Goal: Task Accomplishment & Management: Manage account settings

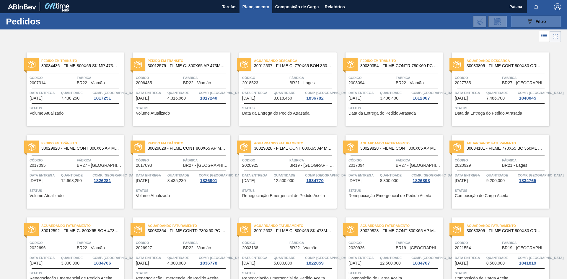
click at [522, 20] on button "089F7B8B-B2A5-4AFE-B5C0-19BA573D28AC Filtro" at bounding box center [536, 22] width 50 height 12
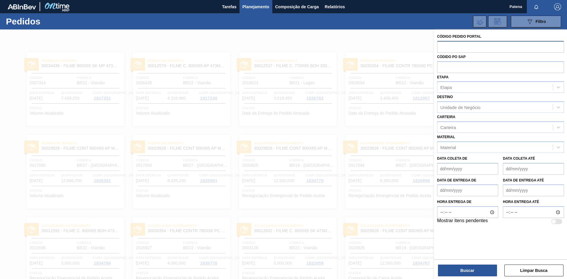
click at [451, 50] on input "text" at bounding box center [500, 46] width 127 height 11
type input "2025638"
click at [481, 270] on button "Buscar" at bounding box center [467, 271] width 59 height 12
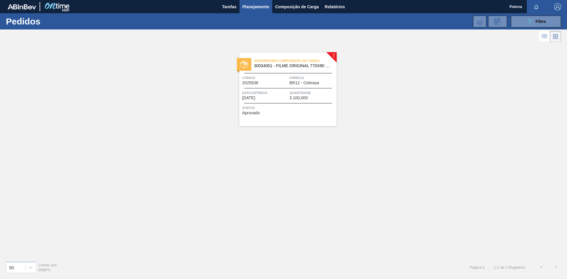
click at [255, 91] on span "Data entrega" at bounding box center [265, 93] width 46 height 6
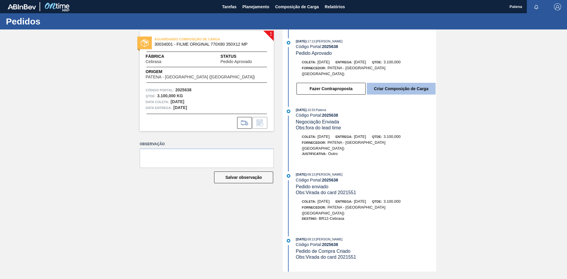
click at [394, 87] on button "Criar Composição de Carga" at bounding box center [401, 89] width 69 height 12
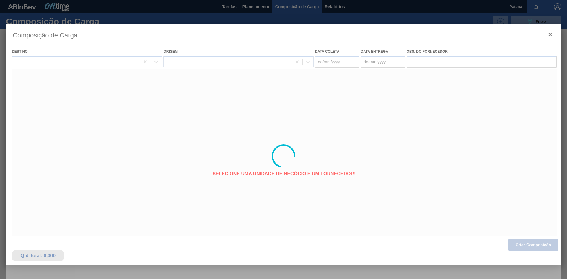
type coleta "[DATE]"
type entrega "[DATE]"
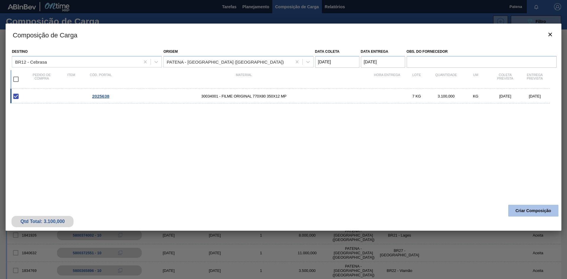
click at [522, 212] on button "Criar Composição" at bounding box center [533, 211] width 50 height 12
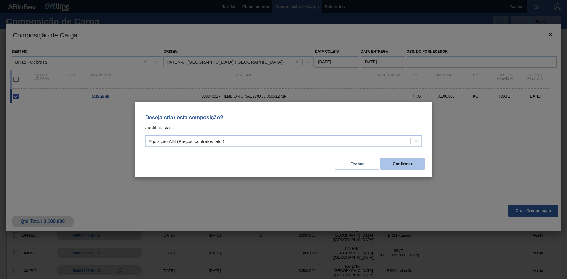
click at [395, 164] on button "Confirmar" at bounding box center [402, 164] width 44 height 12
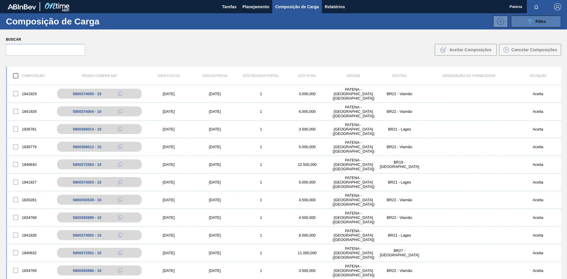
click at [526, 19] on button "089F7B8B-B2A5-4AFE-B5C0-19BA573D28AC Filtro" at bounding box center [536, 22] width 50 height 12
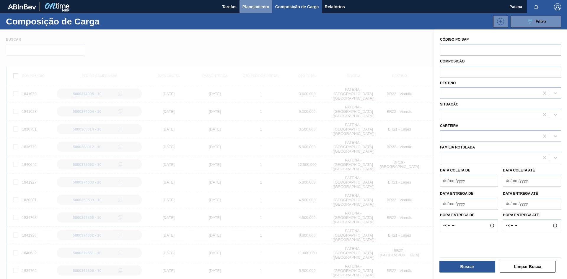
click at [252, 7] on span "Planejamento" at bounding box center [255, 6] width 27 height 7
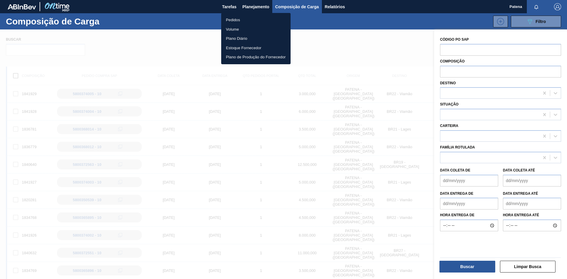
click at [251, 18] on li "Pedidos" at bounding box center [255, 19] width 69 height 9
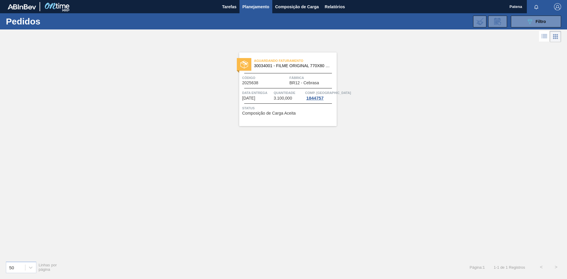
click at [274, 88] on div at bounding box center [288, 88] width 88 height 0
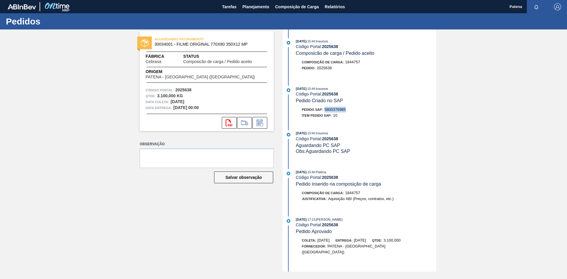
drag, startPoint x: 348, startPoint y: 111, endPoint x: 326, endPoint y: 112, distance: 21.8
click at [326, 112] on div "Pedido SAP: 5800376985" at bounding box center [366, 110] width 140 height 6
copy span "5800376985"
click at [253, 1] on button "Planejamento" at bounding box center [255, 6] width 33 height 13
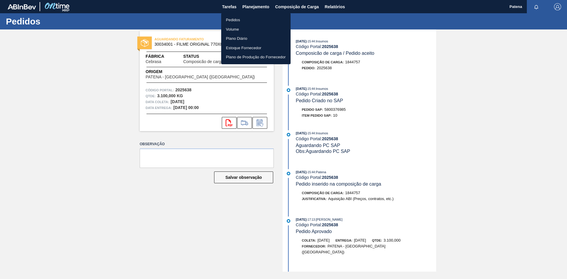
click at [235, 21] on li "Pedidos" at bounding box center [255, 19] width 69 height 9
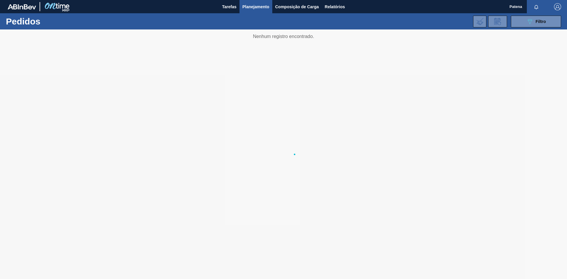
click at [234, 19] on li "Pedidos" at bounding box center [256, 20] width 52 height 5
click at [535, 22] on span "Filtro" at bounding box center [540, 21] width 10 height 5
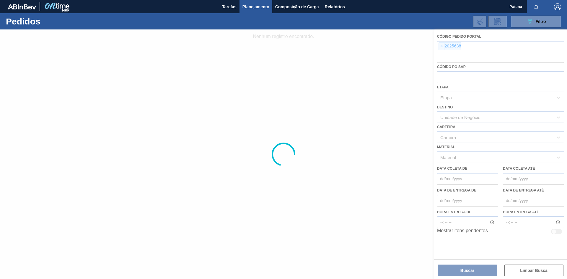
click at [441, 46] on div at bounding box center [283, 155] width 567 height 250
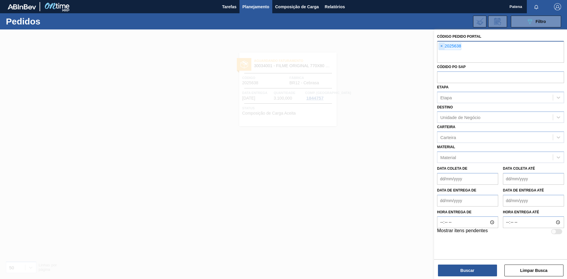
click at [444, 45] on span "×" at bounding box center [442, 46] width 6 height 7
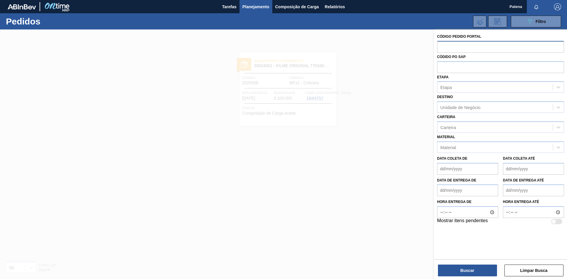
click at [444, 49] on input "text" at bounding box center [500, 46] width 127 height 11
type input "2020942"
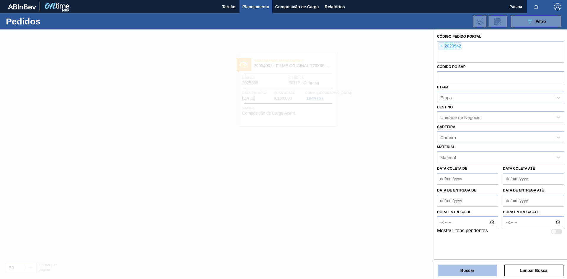
click at [485, 270] on button "Buscar" at bounding box center [467, 271] width 59 height 12
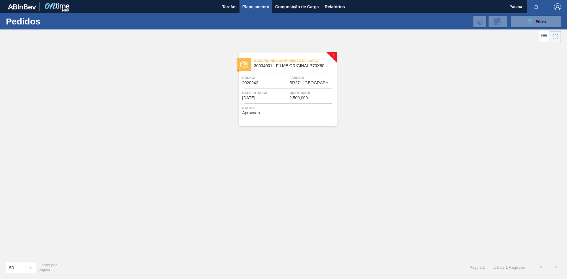
click at [276, 79] on span "Código" at bounding box center [265, 78] width 46 height 6
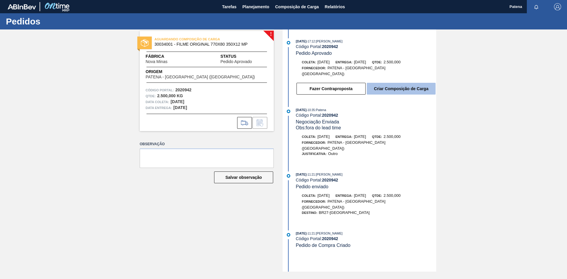
click at [393, 84] on button "Criar Composição de Carga" at bounding box center [401, 89] width 69 height 12
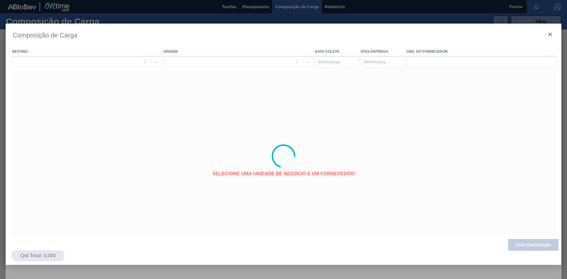
type coleta "[DATE]"
type entrega "[DATE]"
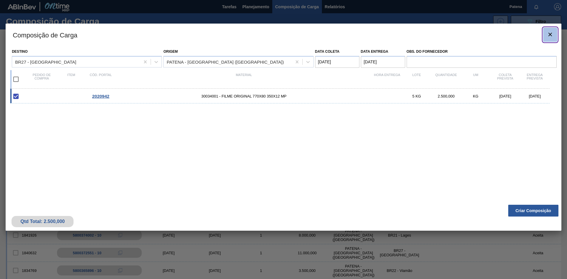
click at [548, 37] on icon "botão de ícone" at bounding box center [549, 34] width 7 height 7
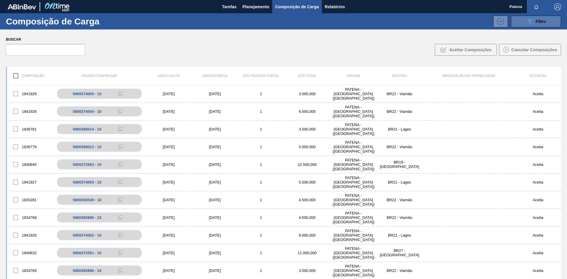
click at [522, 24] on button "089F7B8B-B2A5-4AFE-B5C0-19BA573D28AC Filtro" at bounding box center [536, 22] width 50 height 12
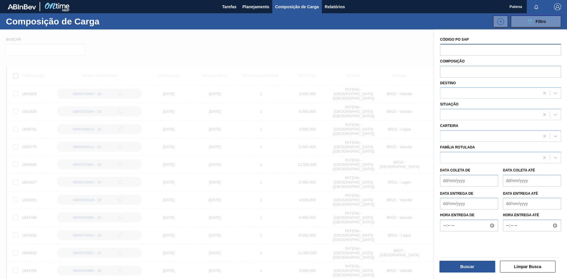
click at [456, 49] on input "text" at bounding box center [500, 49] width 121 height 11
click at [264, 9] on span "Planejamento" at bounding box center [255, 6] width 27 height 7
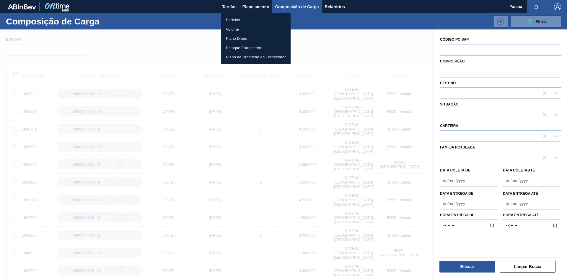
click at [264, 19] on li "Pedidos" at bounding box center [255, 19] width 69 height 9
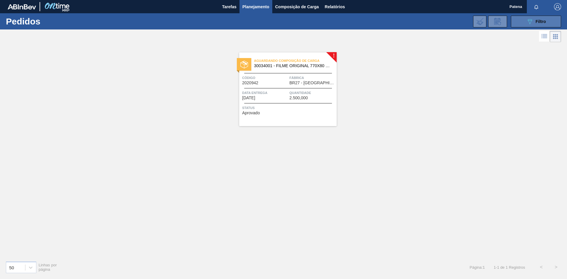
click at [528, 23] on icon "089F7B8B-B2A5-4AFE-B5C0-19BA573D28AC" at bounding box center [529, 21] width 7 height 7
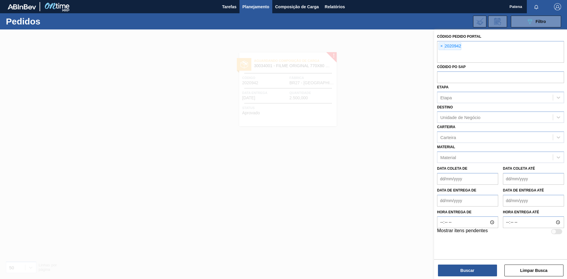
drag, startPoint x: 321, startPoint y: 193, endPoint x: 298, endPoint y: 116, distance: 79.9
click at [321, 191] on div at bounding box center [283, 169] width 567 height 279
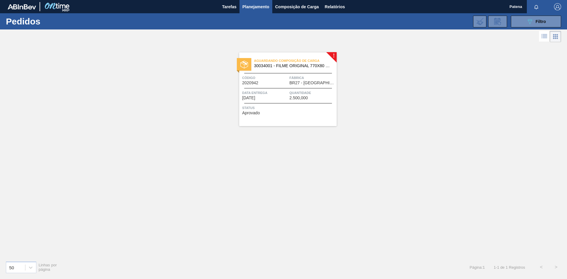
click at [292, 96] on main "Tarefas Planejamento Composição de Carga Relatórios Patena Marcar todas como li…" at bounding box center [283, 139] width 567 height 279
click at [270, 105] on span "Status" at bounding box center [288, 108] width 93 height 6
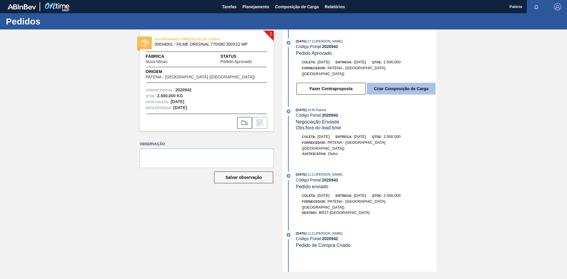
click at [409, 85] on button "Criar Composição de Carga" at bounding box center [401, 89] width 69 height 12
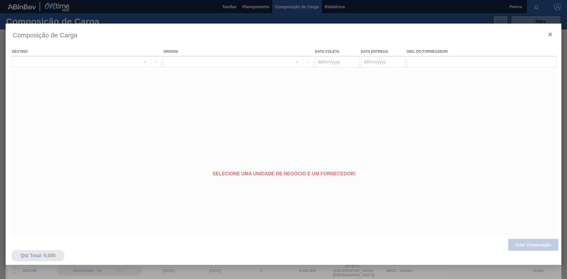
type coleta "[DATE]"
type entrega "[DATE]"
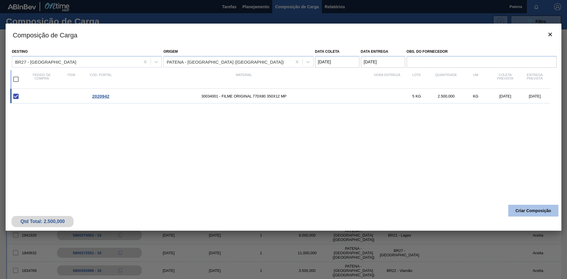
click at [534, 210] on button "Criar Composição" at bounding box center [533, 211] width 50 height 12
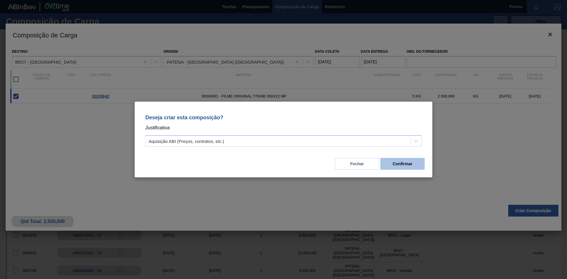
click at [405, 166] on button "Confirmar" at bounding box center [402, 164] width 44 height 12
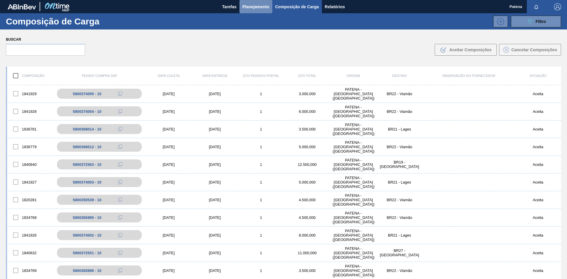
click at [255, 9] on span "Planejamento" at bounding box center [255, 6] width 27 height 7
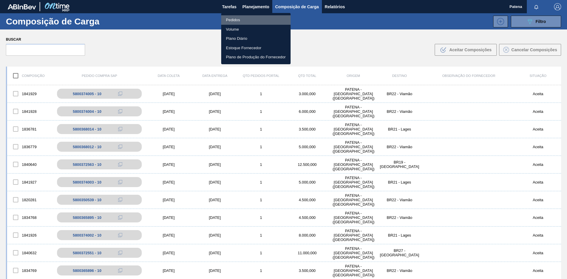
click at [245, 19] on li "Pedidos" at bounding box center [255, 19] width 69 height 9
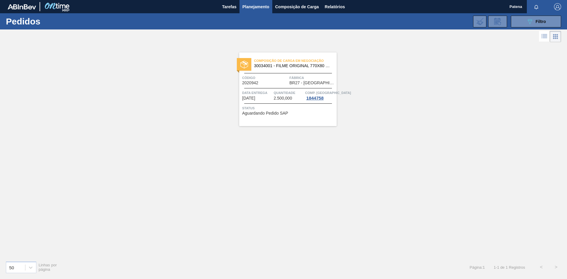
click at [281, 83] on div "Código 2020942" at bounding box center [265, 80] width 46 height 10
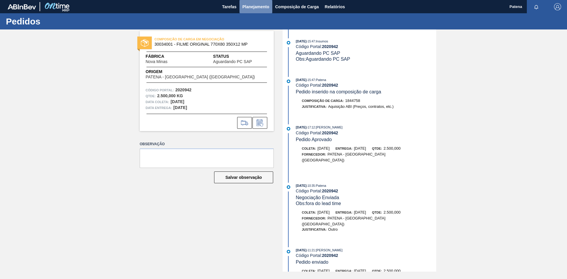
click at [243, 8] on span "Planejamento" at bounding box center [255, 6] width 27 height 7
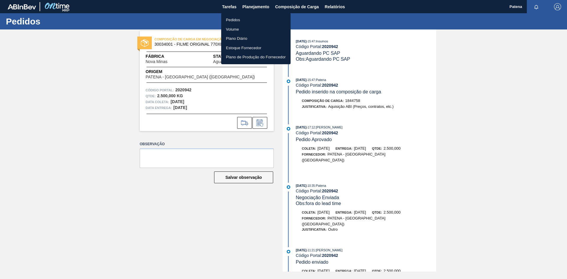
click at [240, 19] on li "Pedidos" at bounding box center [255, 19] width 69 height 9
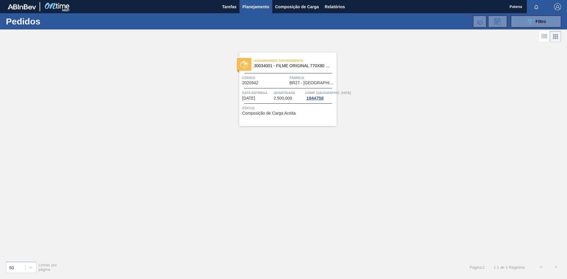
click at [278, 94] on span "Quantidade" at bounding box center [289, 93] width 30 height 6
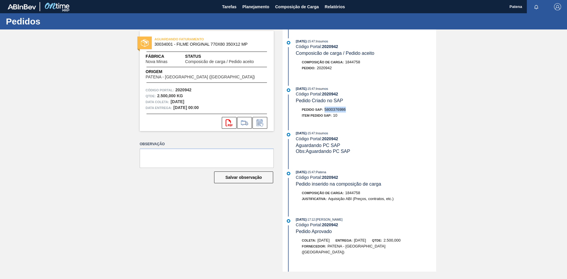
drag, startPoint x: 344, startPoint y: 111, endPoint x: 325, endPoint y: 112, distance: 18.9
click at [325, 112] on div "Pedido SAP: 5800376986" at bounding box center [366, 110] width 140 height 6
copy span "5800376986"
click at [259, 5] on span "Planejamento" at bounding box center [255, 6] width 27 height 7
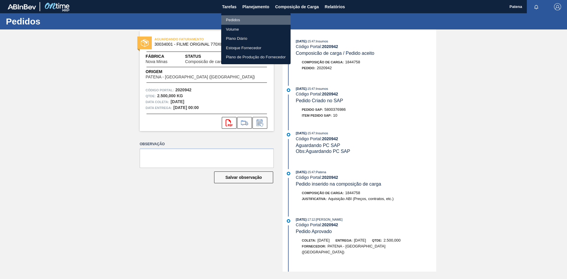
click at [235, 22] on li "Pedidos" at bounding box center [255, 19] width 69 height 9
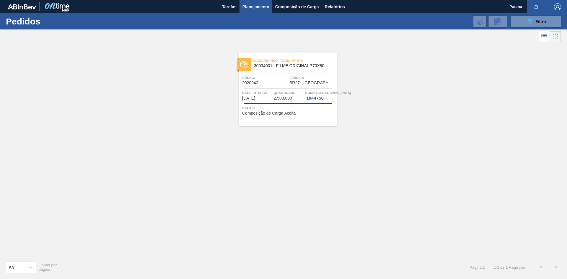
drag, startPoint x: 521, startPoint y: 20, endPoint x: 493, endPoint y: 32, distance: 31.1
click at [521, 20] on button "089F7B8B-B2A5-4AFE-B5C0-19BA573D28AC Filtro" at bounding box center [536, 22] width 50 height 12
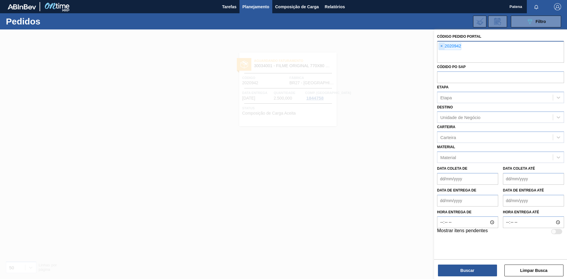
click at [441, 45] on span "×" at bounding box center [442, 46] width 6 height 7
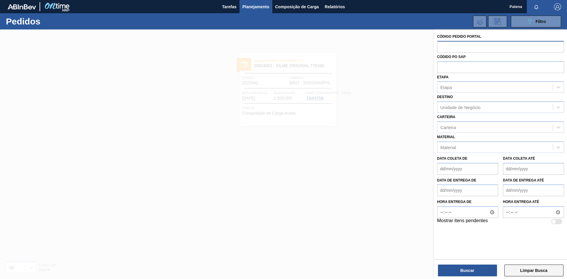
click at [522, 270] on button "Limpar Busca" at bounding box center [533, 271] width 59 height 12
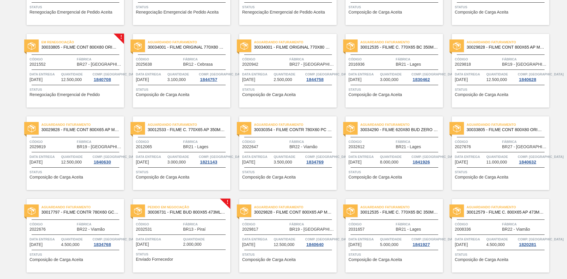
scroll to position [236, 0]
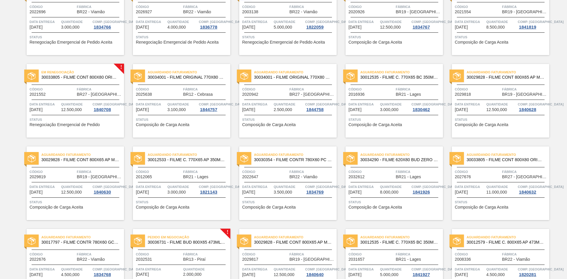
click at [56, 100] on div "Em renegociação 30033805 - FILME CONT 800X80 ORIG 473 MP C12 429 Código 2021552…" at bounding box center [75, 101] width 97 height 74
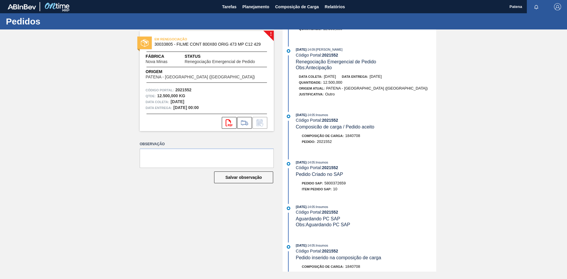
scroll to position [151, 0]
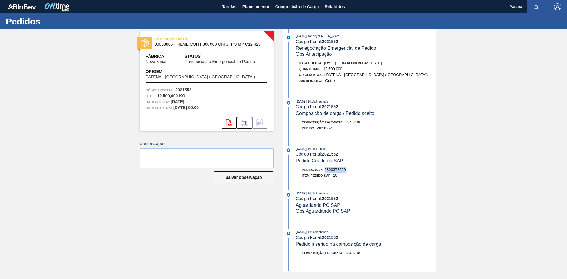
drag, startPoint x: 346, startPoint y: 174, endPoint x: 326, endPoint y: 176, distance: 20.4
click at [326, 173] on div "Pedido SAP: 5800372659" at bounding box center [366, 170] width 140 height 6
copy span "5800372659"
click at [253, 7] on span "Planejamento" at bounding box center [255, 6] width 27 height 7
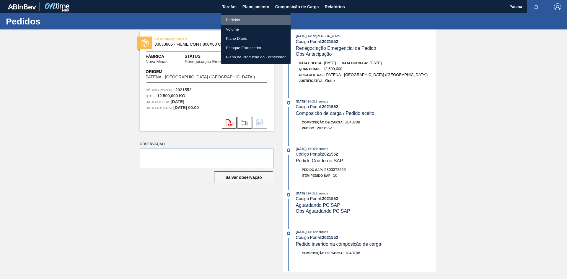
click at [243, 19] on li "Pedidos" at bounding box center [255, 19] width 69 height 9
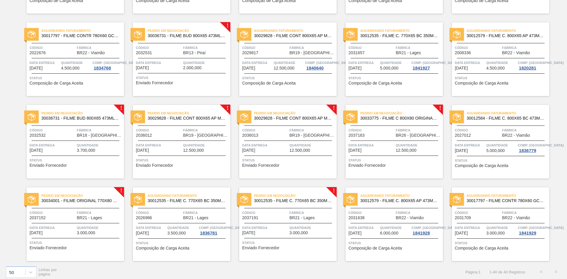
scroll to position [447, 0]
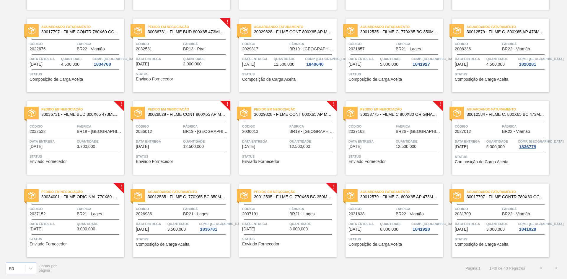
click at [100, 146] on div "Quantidade 3.700,000" at bounding box center [100, 144] width 46 height 10
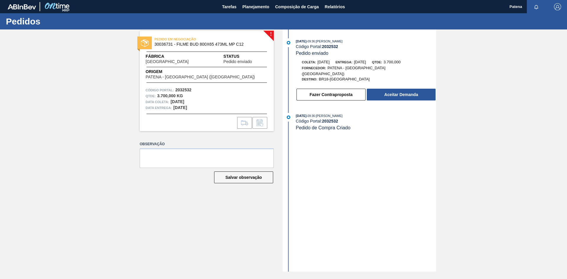
click at [511, 67] on div "! PEDIDO EM NEGOCIAÇÃO 30036731 - FILME BUD 800X65 473ML MP C12 Fábrica [GEOGRA…" at bounding box center [283, 151] width 567 height 243
click at [261, 7] on span "Planejamento" at bounding box center [255, 6] width 27 height 7
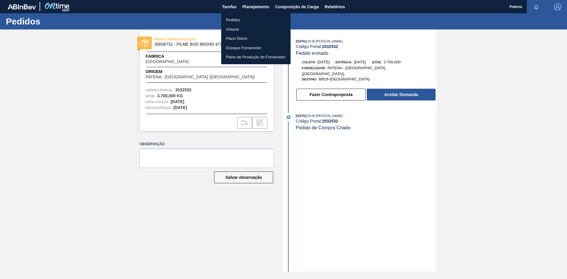
click at [254, 21] on li "Pedidos" at bounding box center [255, 19] width 69 height 9
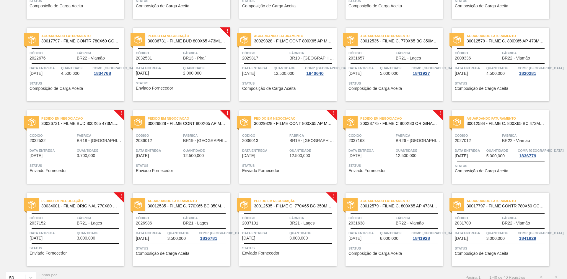
scroll to position [447, 0]
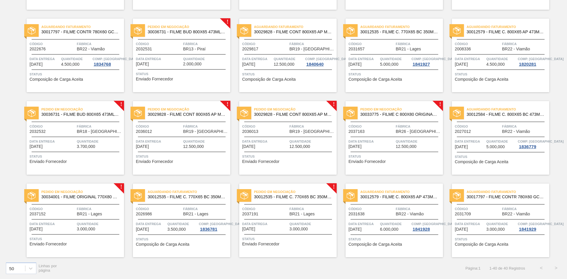
click at [399, 152] on div "Pedido em Negociação 30033775 - FILME C 800X80 ORIGINAL MP 269ML Código 2037163…" at bounding box center [393, 138] width 97 height 74
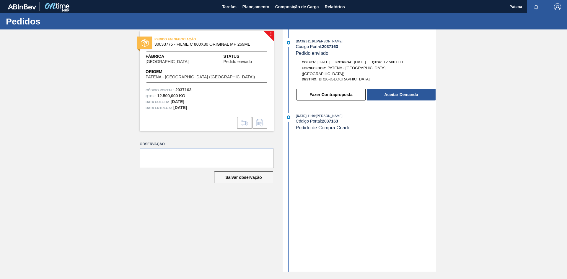
click at [147, 237] on div "! PEDIDO EM NEGOCIAÇÃO 30033775 - FILME C 800X80 ORIGINAL MP 269ML Fábrica [GEO…" at bounding box center [202, 151] width 143 height 243
click at [250, 6] on span "Planejamento" at bounding box center [255, 6] width 27 height 7
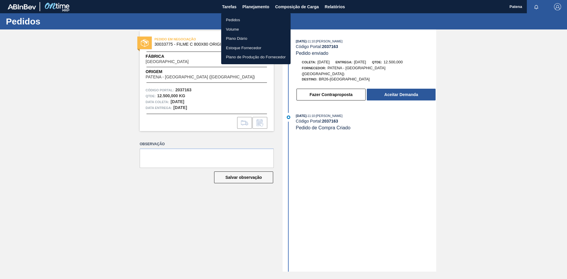
click at [234, 18] on li "Pedidos" at bounding box center [255, 19] width 69 height 9
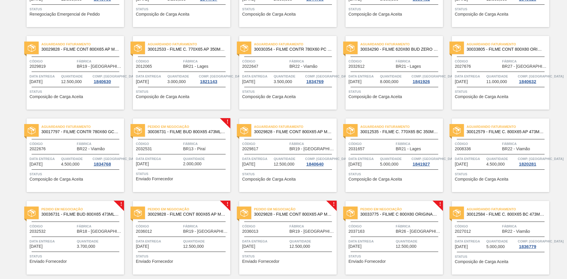
scroll to position [447, 0]
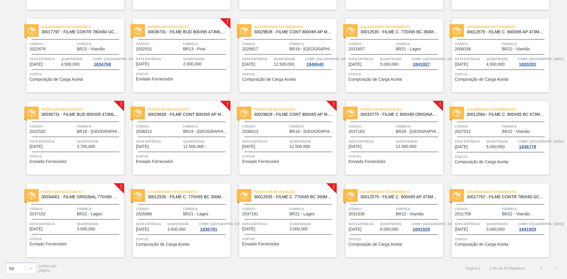
click at [100, 219] on div "Pedido em Negociação 30034001 - FILME ORIGINAL 770X80 350X12 MP Código 2037152 …" at bounding box center [75, 221] width 97 height 74
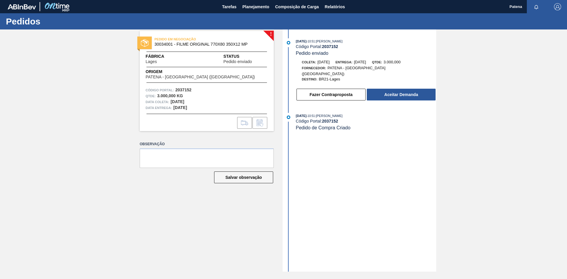
click at [238, 221] on div "! PEDIDO EM NEGOCIAÇÃO 30034001 - FILME ORIGINAL 770X80 350X12 MP Fábrica Lages…" at bounding box center [202, 151] width 143 height 243
click at [250, 7] on span "Planejamento" at bounding box center [255, 6] width 27 height 7
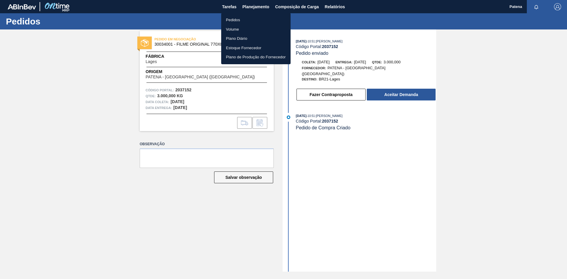
click at [237, 20] on li "Pedidos" at bounding box center [255, 19] width 69 height 9
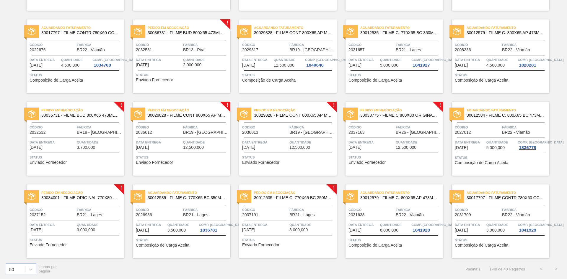
scroll to position [447, 0]
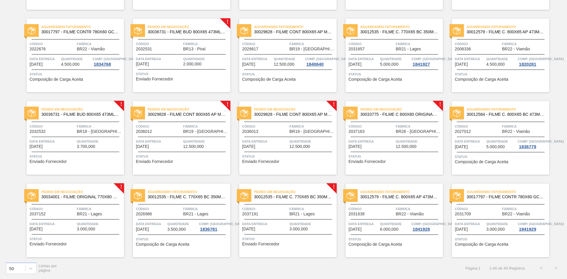
click at [280, 203] on div "Pedido em Negociação 30012535 - FILME C. 770X65 BC 350ML C12 429 Código 2037191…" at bounding box center [287, 221] width 97 height 74
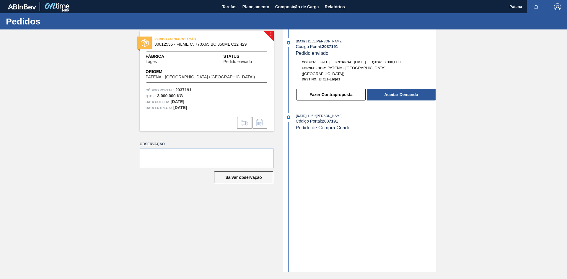
click at [471, 185] on div "! PEDIDO EM NEGOCIAÇÃO 30012535 - FILME C. 770X65 BC 350ML C12 429 Fábrica Lage…" at bounding box center [283, 151] width 567 height 243
click at [251, 5] on span "Planejamento" at bounding box center [255, 6] width 27 height 7
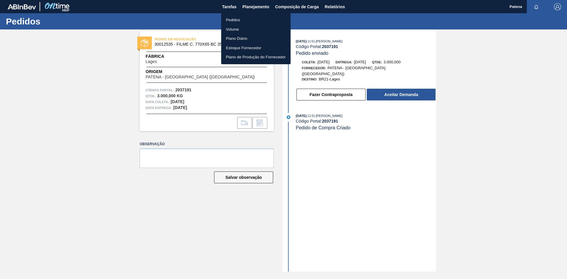
click at [236, 18] on li "Pedidos" at bounding box center [255, 19] width 69 height 9
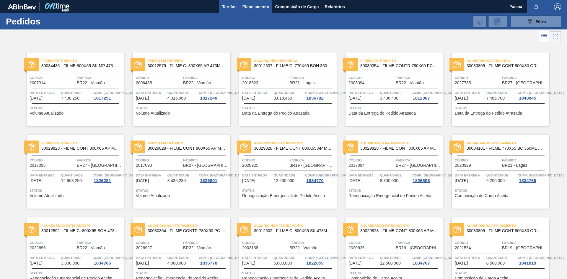
click at [227, 6] on span "Tarefas" at bounding box center [229, 6] width 14 height 7
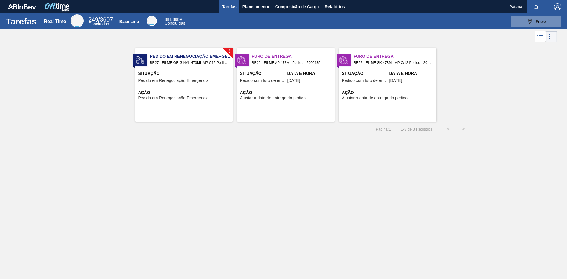
click at [272, 75] on span "Situação" at bounding box center [263, 74] width 46 height 6
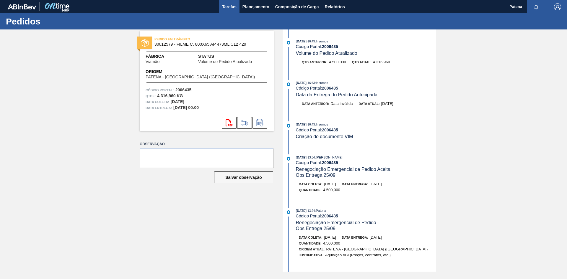
click at [231, 8] on span "Tarefas" at bounding box center [229, 6] width 14 height 7
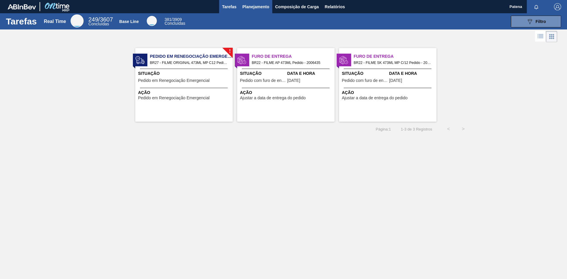
click at [251, 9] on span "Planejamento" at bounding box center [255, 6] width 27 height 7
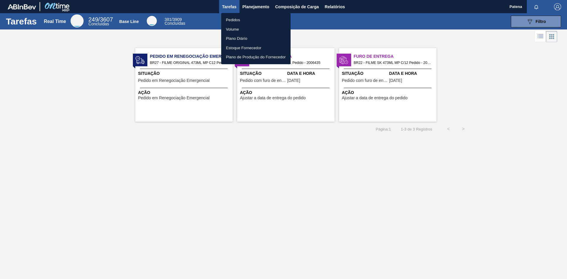
click at [292, 143] on div at bounding box center [283, 139] width 567 height 279
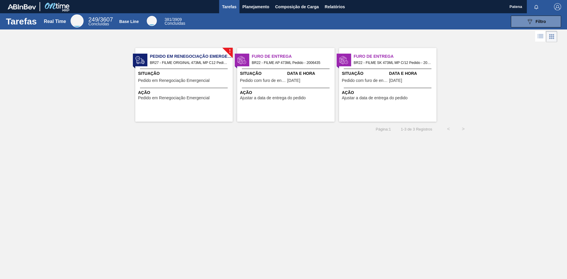
click at [228, 5] on span "Tarefas" at bounding box center [229, 6] width 14 height 7
click at [259, 6] on span "Planejamento" at bounding box center [255, 6] width 27 height 7
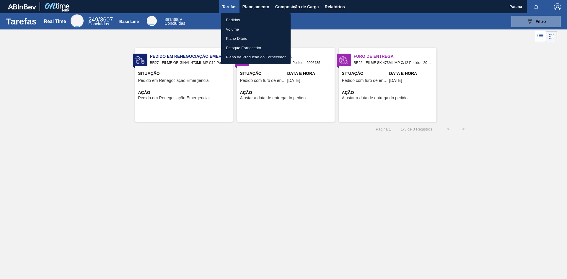
click at [357, 224] on div at bounding box center [283, 139] width 567 height 279
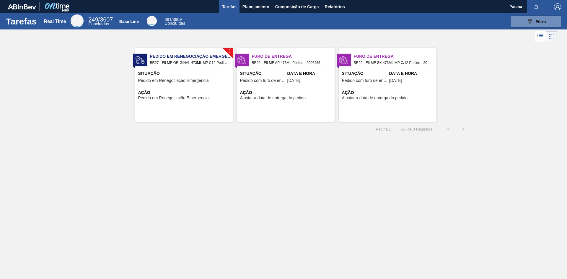
drag, startPoint x: 421, startPoint y: 204, endPoint x: 417, endPoint y: 197, distance: 7.5
click at [420, 200] on div "Pedidos Volume Plano Diário Estoque Fornecedor Plano de Produção do Fornecedor" at bounding box center [283, 139] width 567 height 279
click at [252, 2] on button "Planejamento" at bounding box center [255, 6] width 33 height 13
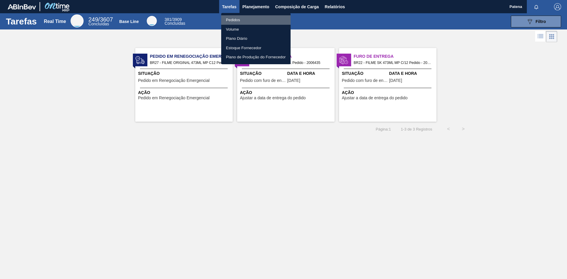
click at [242, 17] on li "Pedidos" at bounding box center [255, 19] width 69 height 9
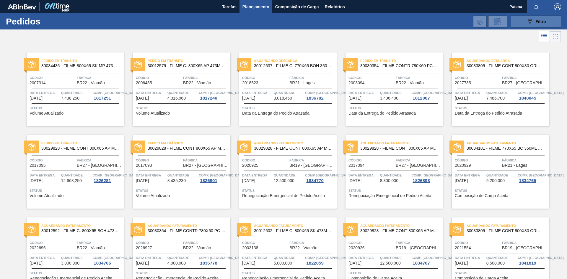
click at [535, 18] on div "089F7B8B-B2A5-4AFE-B5C0-19BA573D28AC Filtro" at bounding box center [536, 21] width 20 height 7
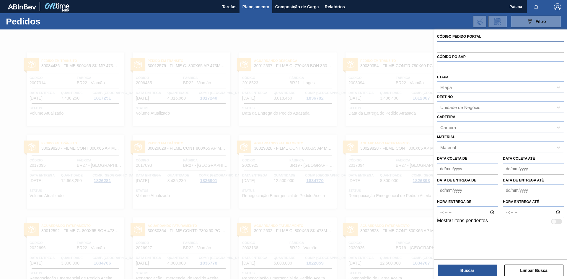
click at [474, 51] on input "text" at bounding box center [500, 46] width 127 height 11
type input "2008336"
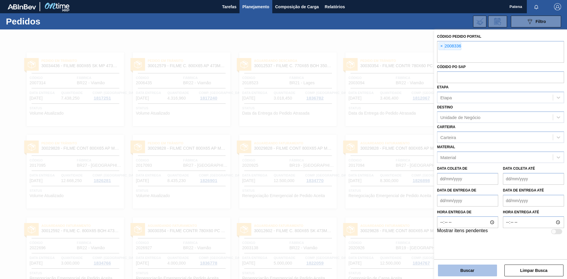
click at [474, 267] on button "Buscar" at bounding box center [467, 271] width 59 height 12
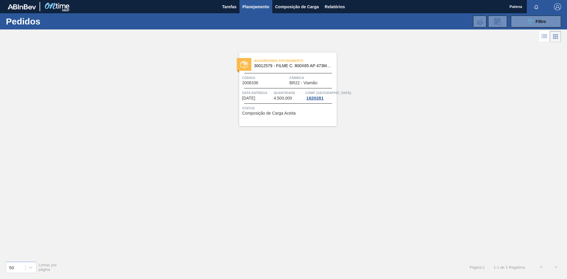
click at [268, 81] on div "Código 2008336" at bounding box center [265, 80] width 46 height 10
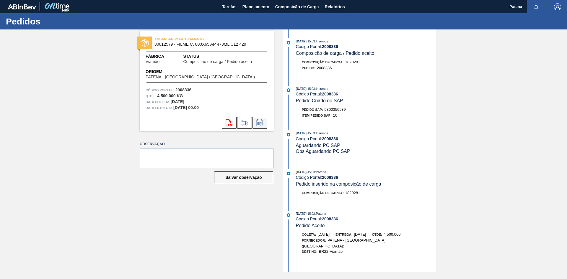
click at [261, 121] on icon at bounding box center [259, 123] width 9 height 7
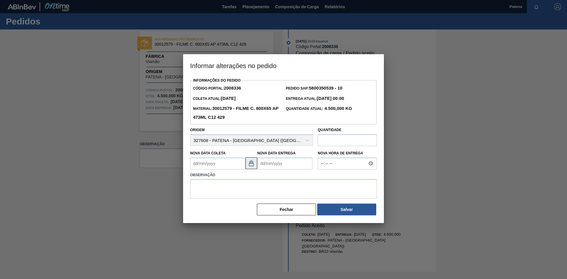
click at [251, 165] on img at bounding box center [251, 163] width 7 height 7
click at [216, 169] on Coleta2008336 "Nova Data Coleta" at bounding box center [217, 164] width 55 height 12
type Coleta2008336 "3"
type Coleta2008336 "[DATE]"
click at [271, 166] on Entrega2008336 "Nova Data Entrega" at bounding box center [284, 164] width 55 height 12
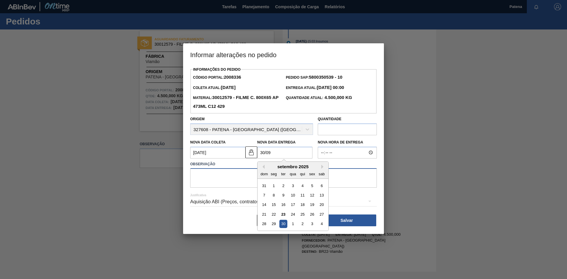
type Entrega2008336 "[DATE]"
click at [225, 176] on textarea at bounding box center [283, 178] width 187 height 19
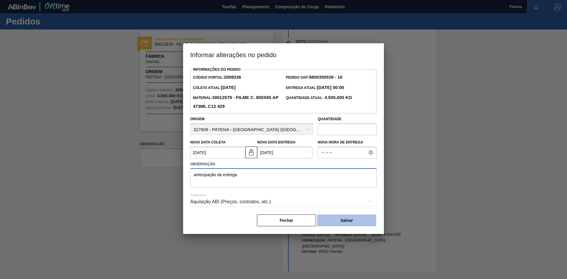
type textarea "antecipação da entrega"
click at [337, 223] on button "Salvar" at bounding box center [346, 221] width 59 height 12
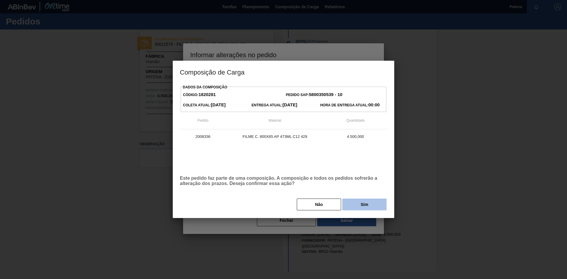
click at [360, 207] on button "Sim" at bounding box center [364, 205] width 44 height 12
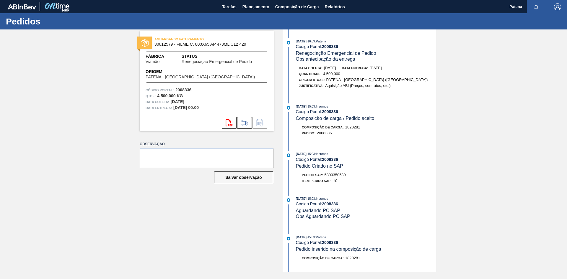
click at [387, 133] on div "Pedido : 2008336" at bounding box center [366, 133] width 140 height 6
click at [181, 197] on div "AGUARDANDO FATURAMENTO 30012579 - FILME C. 800X65 AP 473ML C12 429 Fábrica Viam…" at bounding box center [202, 151] width 143 height 243
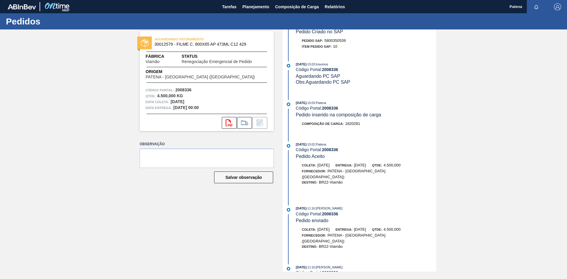
scroll to position [146, 0]
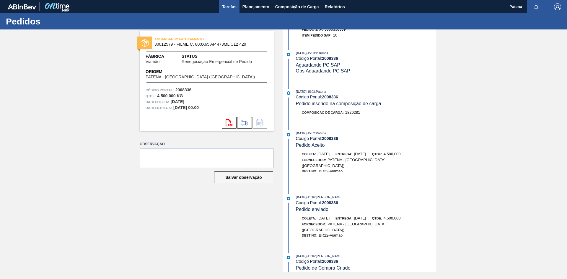
drag, startPoint x: 227, startPoint y: 7, endPoint x: 238, endPoint y: 9, distance: 11.9
click at [227, 8] on span "Tarefas" at bounding box center [229, 6] width 14 height 7
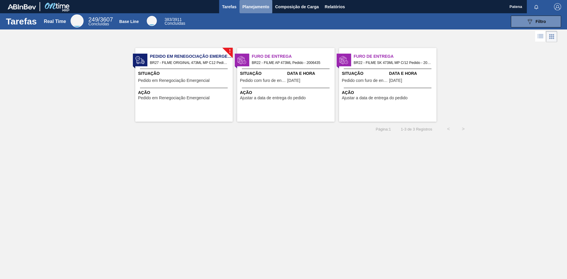
click at [254, 2] on button "Planejamento" at bounding box center [255, 6] width 33 height 13
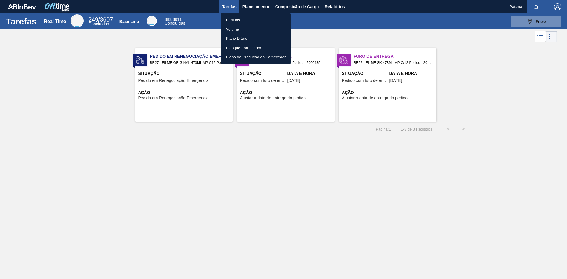
click at [238, 19] on li "Pedidos" at bounding box center [255, 19] width 69 height 9
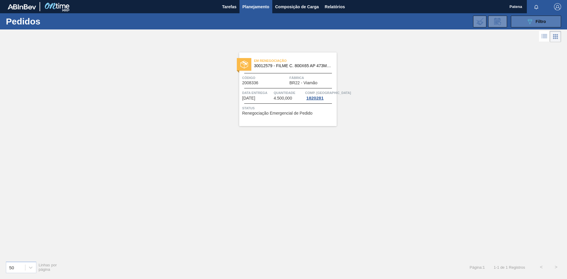
click at [518, 22] on button "089F7B8B-B2A5-4AFE-B5C0-19BA573D28AC Filtro" at bounding box center [536, 22] width 50 height 12
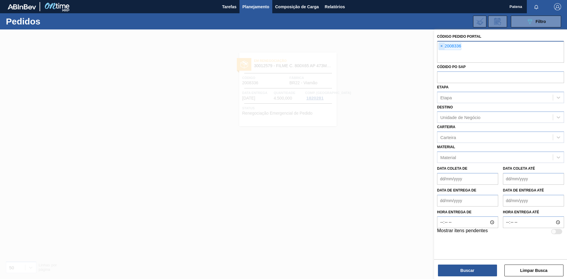
click at [441, 47] on span "×" at bounding box center [442, 46] width 6 height 7
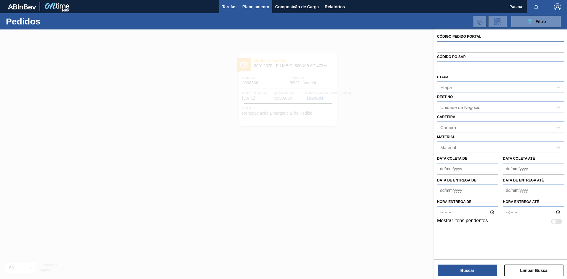
click at [237, 10] on button "Tarefas" at bounding box center [229, 6] width 20 height 13
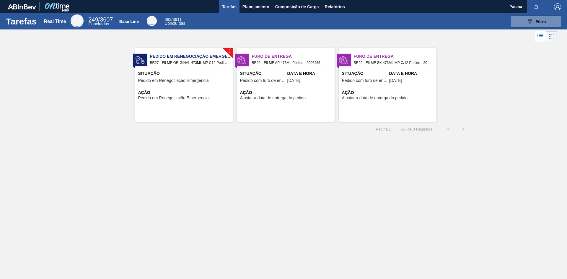
click at [387, 97] on span "Ajustar a data de entrega do pedido" at bounding box center [375, 98] width 66 height 4
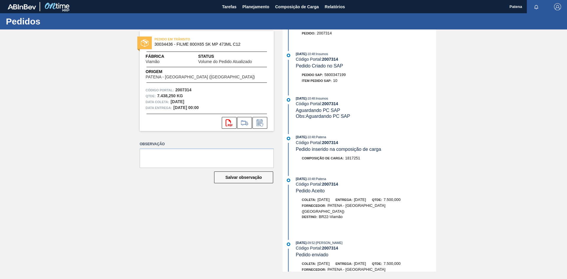
scroll to position [211, 0]
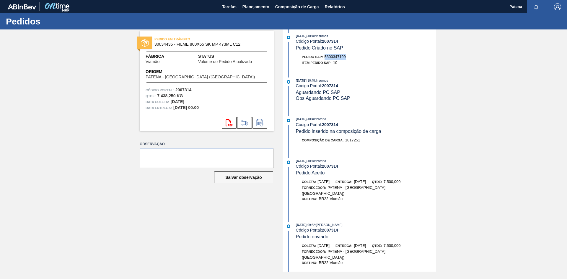
drag, startPoint x: 347, startPoint y: 61, endPoint x: 326, endPoint y: 60, distance: 21.6
click at [326, 60] on div "Pedido SAP: 5800347199" at bounding box center [366, 57] width 140 height 6
copy span "5800347199"
click at [263, 120] on icon at bounding box center [259, 123] width 9 height 7
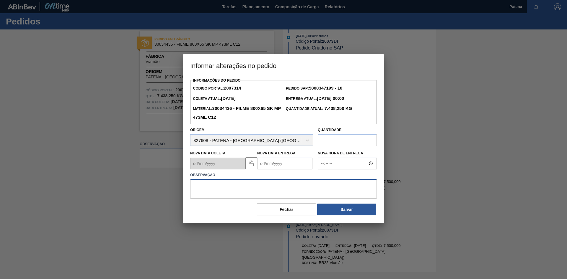
click at [262, 192] on textarea at bounding box center [283, 188] width 187 height 19
drag, startPoint x: 255, startPoint y: 188, endPoint x: 251, endPoint y: 187, distance: 4.4
click at [251, 187] on textarea "MATERIAL ENTREGUE PELA nf 103606" at bounding box center [283, 188] width 187 height 19
type textarea "MATERIAL ENTREGUE PELA NF 103606"
click at [351, 210] on button "Salvar" at bounding box center [346, 210] width 59 height 12
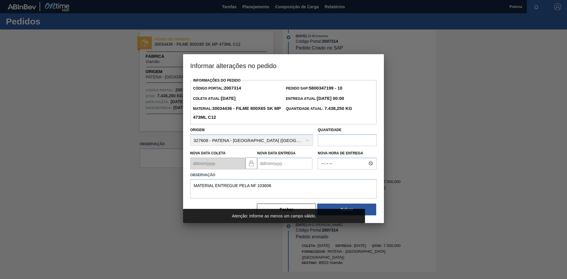
click at [264, 169] on Entrega2007314 "Nova Data Entrega" at bounding box center [284, 164] width 55 height 12
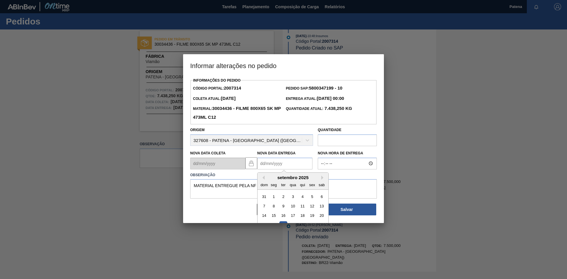
click at [274, 166] on Entrega2007314 "Nova Data Entrega" at bounding box center [284, 164] width 55 height 12
click at [360, 191] on textarea "MATERIAL ENTREGUE PELA NF 103606" at bounding box center [283, 188] width 187 height 19
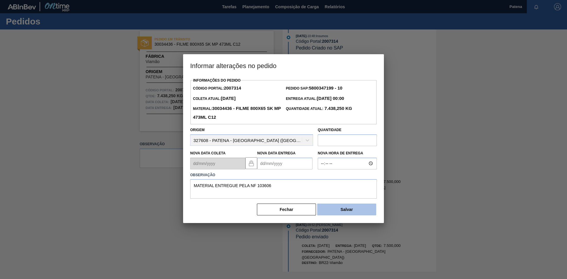
click at [344, 211] on button "Salvar" at bounding box center [346, 210] width 59 height 12
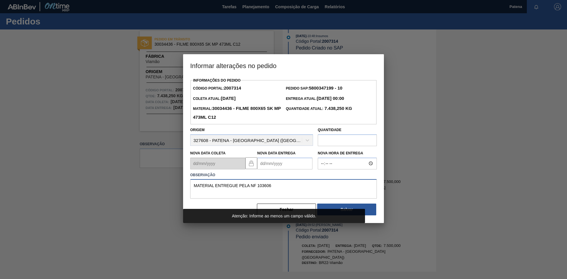
click at [281, 189] on textarea "MATERIAL ENTREGUE PELA NF 103606" at bounding box center [283, 188] width 187 height 19
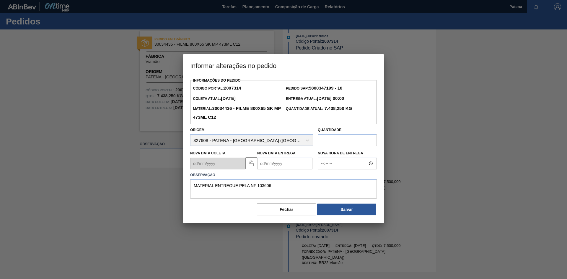
click at [269, 166] on Entrega2007314 "Nova Data Entrega" at bounding box center [284, 164] width 55 height 12
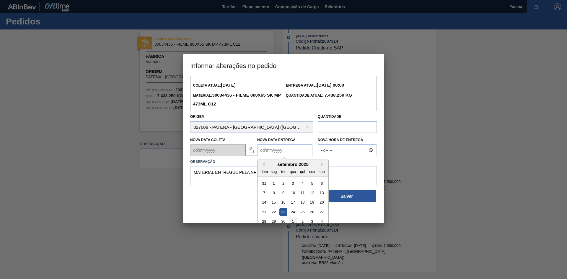
scroll to position [19, 0]
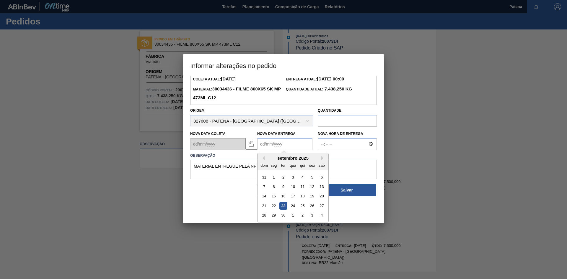
click at [285, 209] on div "23" at bounding box center [283, 206] width 8 height 8
type Entrega2007314 "[DATE]"
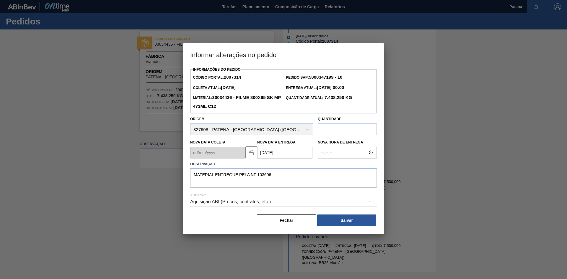
click at [333, 213] on div "Aquisição ABI (Preços, contratos, etc.)" at bounding box center [283, 202] width 187 height 21
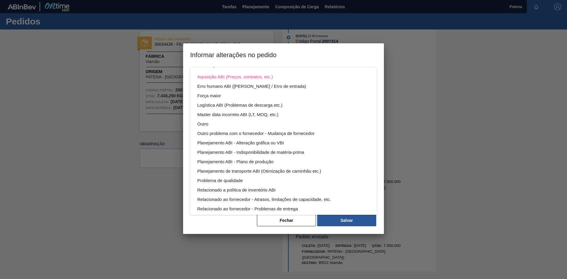
click at [341, 224] on div "Aquisição ABI (Preços, contratos, etc.) Erro humano ABI (Cálculo / Erro de entr…" at bounding box center [283, 139] width 567 height 279
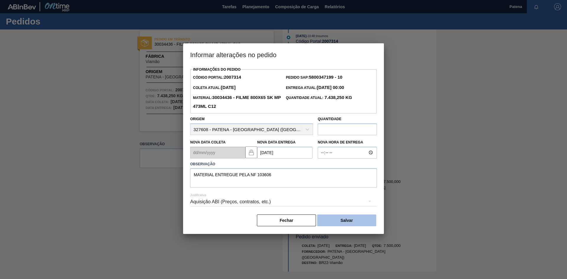
click at [341, 224] on button "Salvar" at bounding box center [346, 221] width 59 height 12
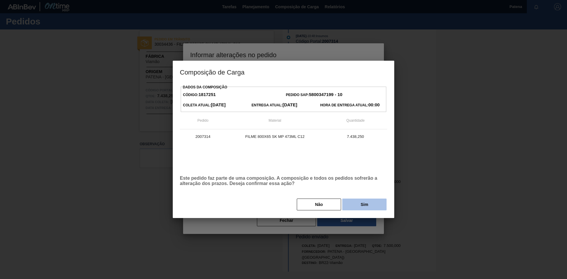
click at [360, 205] on button "Sim" at bounding box center [364, 205] width 44 height 12
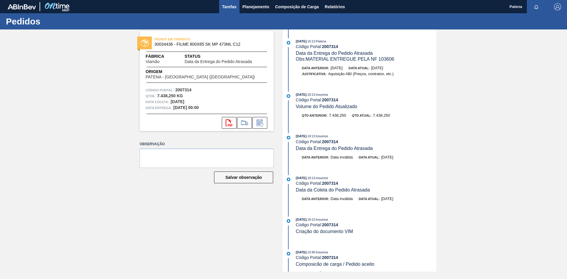
click at [232, 6] on span "Tarefas" at bounding box center [229, 6] width 14 height 7
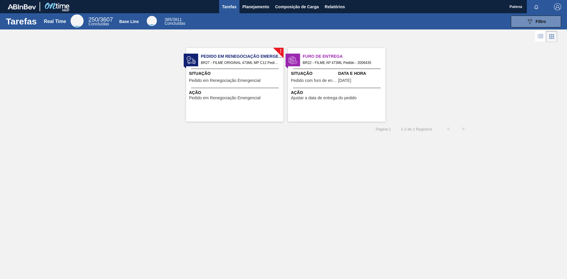
click at [321, 81] on span "Pedido com furo de entrega" at bounding box center [314, 81] width 46 height 4
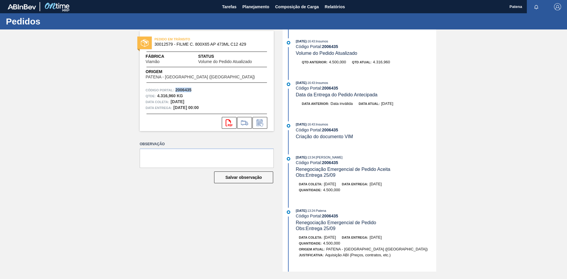
drag, startPoint x: 191, startPoint y: 90, endPoint x: 176, endPoint y: 90, distance: 15.1
click at [176, 90] on strong "2006435" at bounding box center [183, 90] width 16 height 5
copy strong "2006435"
click at [399, 145] on div "[DATE] 16:43 : Insumos Código Portal: 2006435 Criação do documento VIM" at bounding box center [360, 134] width 152 height 24
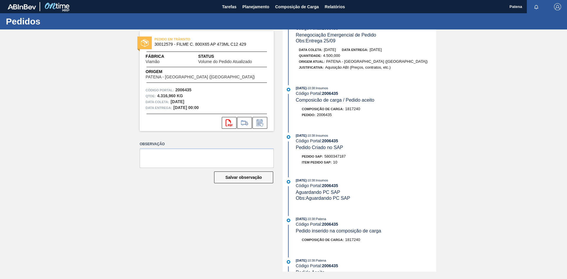
scroll to position [241, 0]
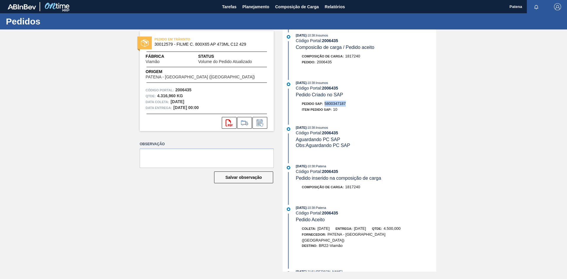
drag, startPoint x: 346, startPoint y: 109, endPoint x: 325, endPoint y: 110, distance: 21.0
click at [325, 107] on div "Pedido SAP: 5800347187" at bounding box center [324, 104] width 44 height 6
copy span "5800347187"
click at [261, 124] on icon at bounding box center [261, 124] width 3 height 3
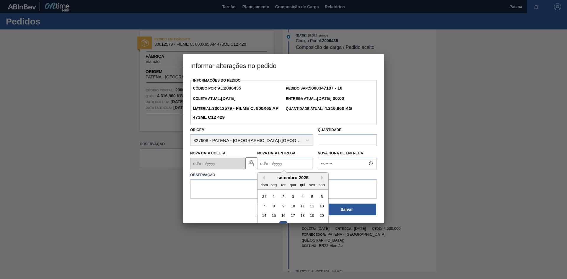
click at [269, 166] on Entrega2006435 "Nova Data Entrega" at bounding box center [284, 164] width 55 height 12
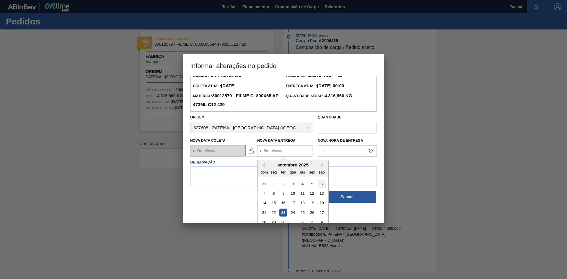
scroll to position [19, 0]
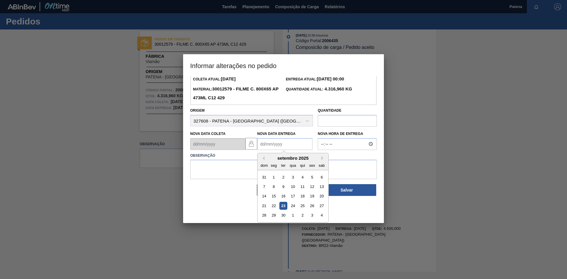
click at [282, 207] on div "23" at bounding box center [283, 206] width 8 height 8
type Entrega2006435 "[DATE]"
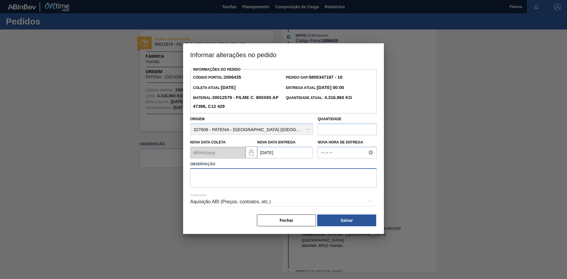
click at [228, 178] on textarea at bounding box center [283, 178] width 187 height 19
paste textarea "103660"
click at [233, 176] on textarea "ENTREGUE PELA nf103660" at bounding box center [283, 178] width 187 height 19
type textarea "ENTREGUE PELA NF 103660"
click at [340, 219] on button "Salvar" at bounding box center [346, 221] width 59 height 12
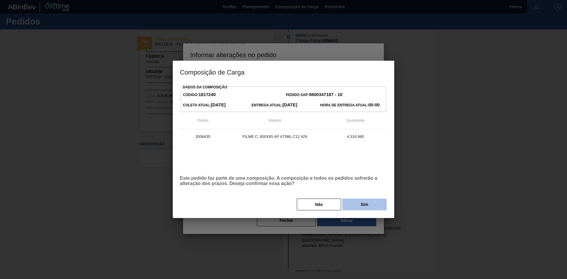
click at [367, 210] on button "Sim" at bounding box center [364, 205] width 44 height 12
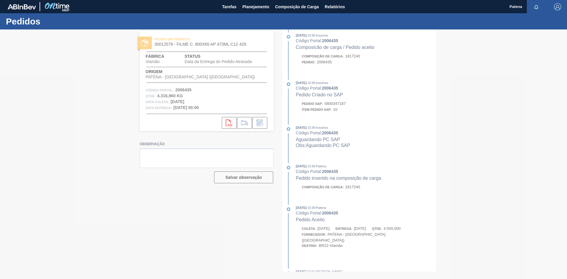
scroll to position [295, 0]
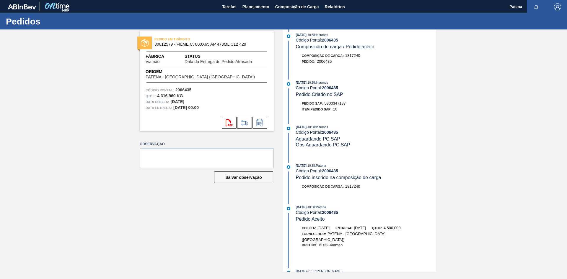
click at [418, 202] on div "[DATE] 16:14 : Patena Código Portal: 2006435 Data da Entrega do Pedido Atrasada…" at bounding box center [360, 151] width 152 height 243
click at [230, 8] on span "Tarefas" at bounding box center [229, 6] width 14 height 7
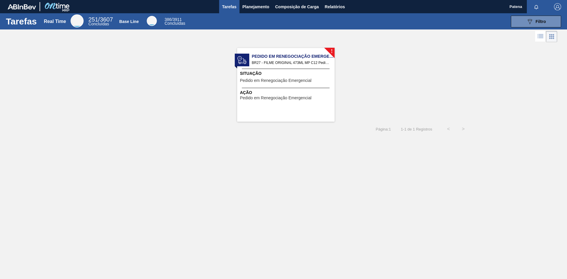
click at [405, 99] on div "! Pedido em Renegociação Emergencial BR27 - FILME ORIGINAL 473ML MP C12 Pedido …" at bounding box center [283, 83] width 567 height 78
drag, startPoint x: 465, startPoint y: 80, endPoint x: 462, endPoint y: 79, distance: 3.0
click at [465, 80] on div "! Pedido em Renegociação Emergencial BR27 - FILME ORIGINAL 473ML MP C12 Pedido …" at bounding box center [283, 83] width 567 height 78
click at [258, 5] on span "Planejamento" at bounding box center [255, 6] width 27 height 7
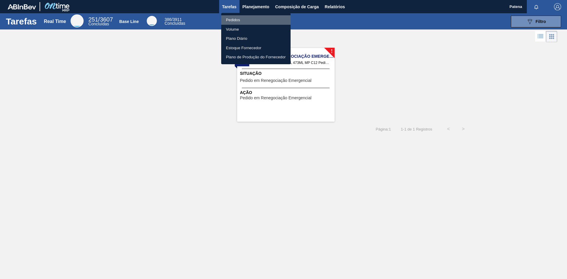
click at [232, 20] on li "Pedidos" at bounding box center [255, 19] width 69 height 9
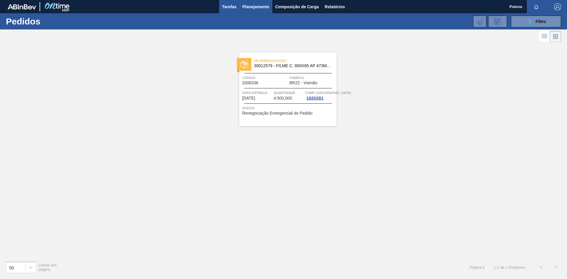
click at [226, 4] on span "Tarefas" at bounding box center [229, 6] width 14 height 7
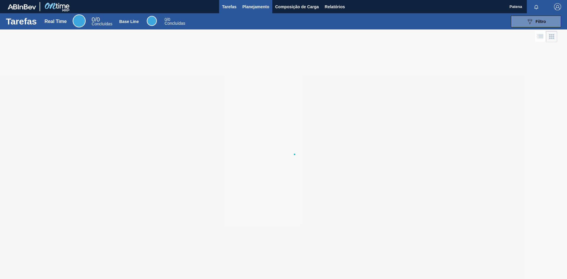
click at [254, 5] on span "Planejamento" at bounding box center [255, 6] width 27 height 7
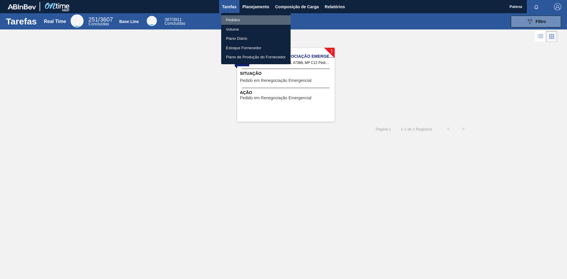
click at [245, 19] on li "Pedidos" at bounding box center [255, 19] width 69 height 9
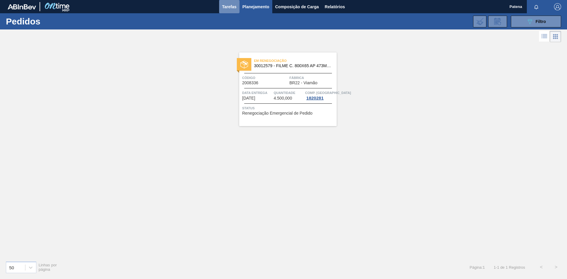
click at [229, 10] on button "Tarefas" at bounding box center [229, 6] width 20 height 13
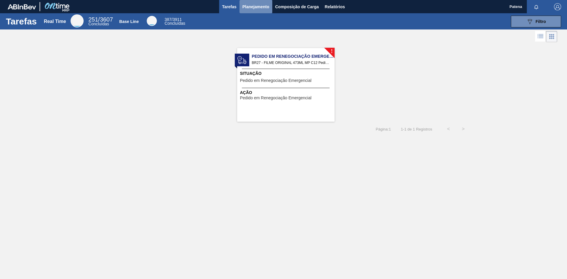
click at [262, 9] on span "Planejamento" at bounding box center [255, 6] width 27 height 7
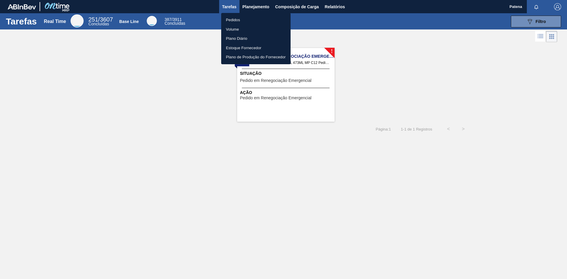
drag, startPoint x: 309, startPoint y: 196, endPoint x: 398, endPoint y: 143, distance: 102.8
click at [316, 188] on div at bounding box center [283, 139] width 567 height 279
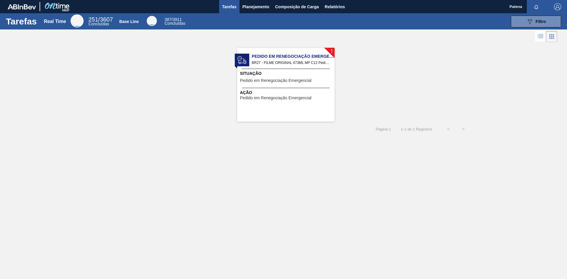
click at [406, 122] on div "Pedidos Volume Plano Diário Estoque Fornecedor Plano de Produção do Fornecedor" at bounding box center [283, 139] width 567 height 279
click at [249, 8] on span "Planejamento" at bounding box center [255, 6] width 27 height 7
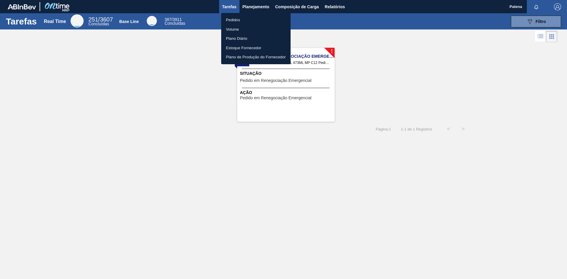
click at [232, 19] on li "Pedidos" at bounding box center [255, 19] width 69 height 9
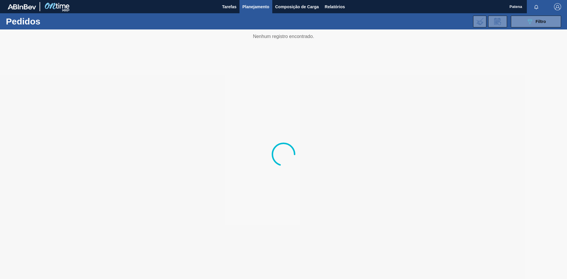
click at [323, 204] on div at bounding box center [283, 155] width 567 height 250
drag, startPoint x: 419, startPoint y: 196, endPoint x: 550, endPoint y: 66, distance: 184.5
click at [424, 193] on div at bounding box center [283, 155] width 567 height 250
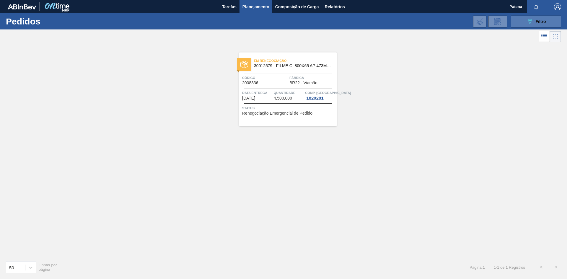
click at [523, 22] on button "089F7B8B-B2A5-4AFE-B5C0-19BA573D28AC Filtro" at bounding box center [536, 22] width 50 height 12
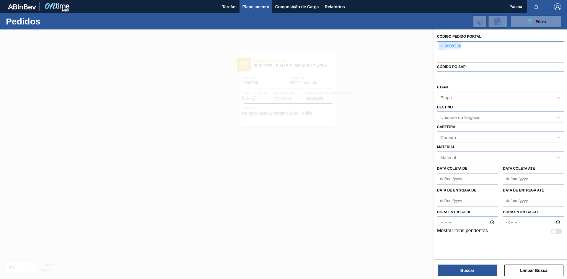
click at [442, 46] on span "×" at bounding box center [442, 46] width 6 height 7
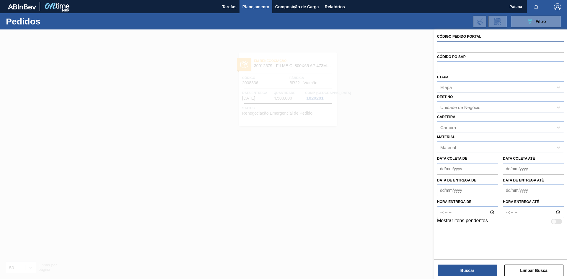
drag, startPoint x: 378, startPoint y: 152, endPoint x: 386, endPoint y: 205, distance: 53.6
click at [390, 154] on div at bounding box center [283, 169] width 567 height 279
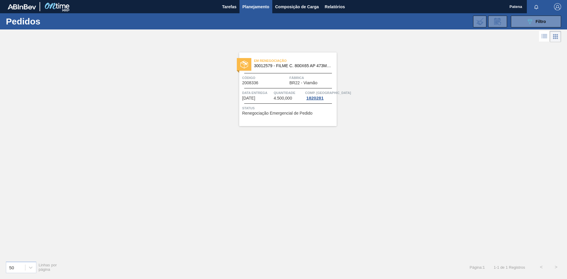
click at [373, 222] on div at bounding box center [283, 169] width 567 height 279
click at [521, 22] on button "089F7B8B-B2A5-4AFE-B5C0-19BA573D28AC Filtro" at bounding box center [536, 22] width 50 height 12
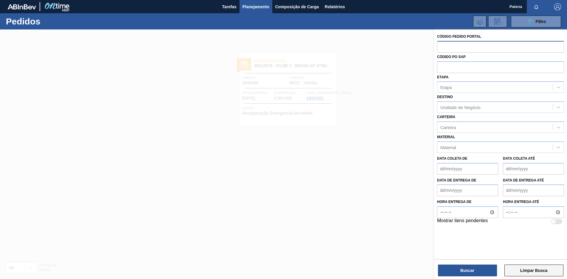
click at [539, 272] on button "Limpar Busca" at bounding box center [533, 271] width 59 height 12
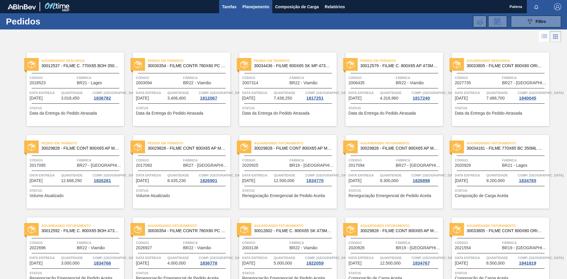
click at [229, 5] on span "Tarefas" at bounding box center [229, 6] width 14 height 7
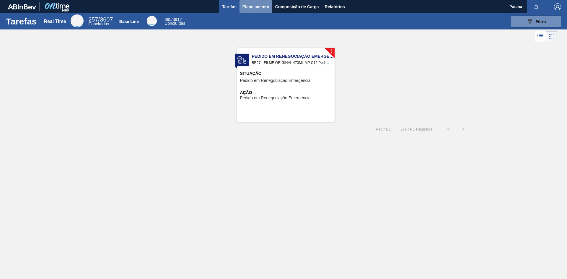
click at [252, 6] on span "Planejamento" at bounding box center [255, 6] width 27 height 7
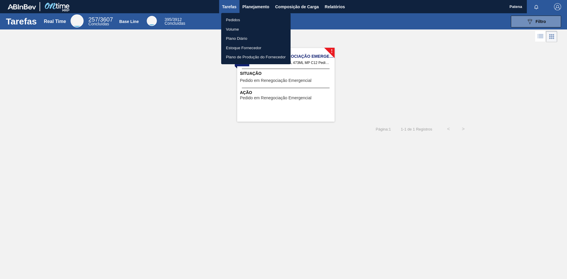
click at [230, 6] on div at bounding box center [283, 139] width 567 height 279
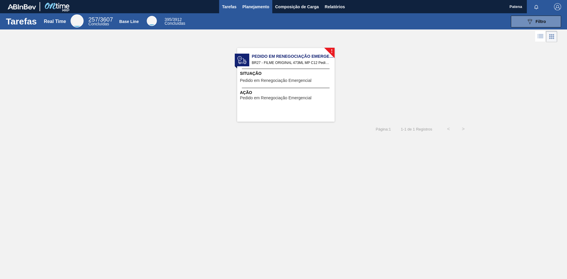
click at [254, 6] on span "Planejamento" at bounding box center [255, 6] width 27 height 7
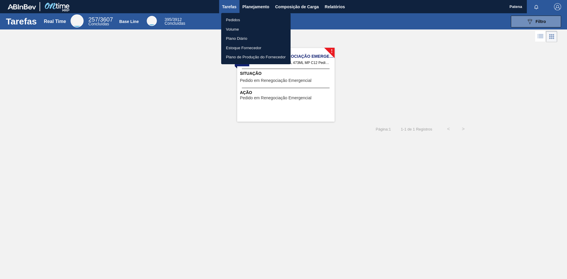
click at [231, 18] on li "Pedidos" at bounding box center [255, 19] width 69 height 9
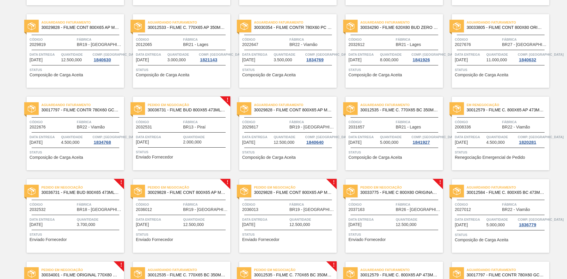
scroll to position [417, 0]
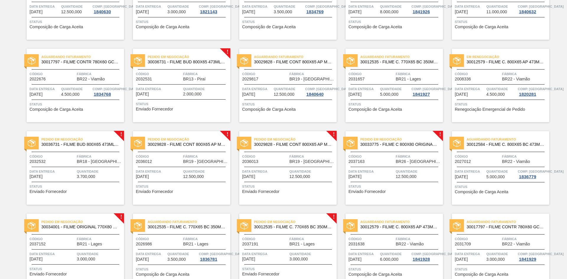
click at [173, 159] on span "Código" at bounding box center [159, 157] width 46 height 6
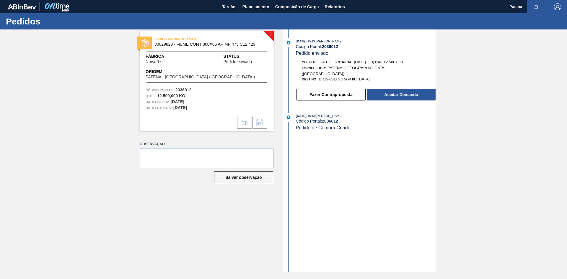
click at [163, 218] on div "! PEDIDO EM NEGOCIAÇÃO 30029828 - FILME CONT 800X65 AP MP 473 C12 429 Fábrica N…" at bounding box center [202, 151] width 143 height 243
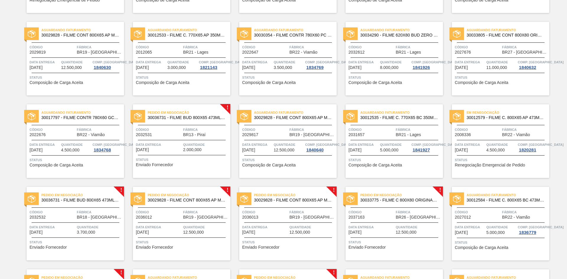
scroll to position [447, 0]
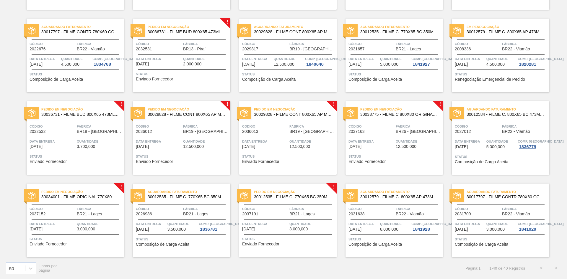
click at [274, 142] on span "Data entrega" at bounding box center [265, 142] width 46 height 6
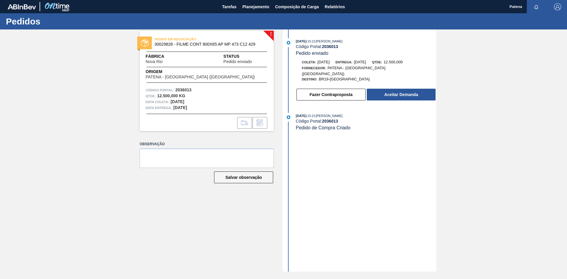
click at [103, 247] on div "! PEDIDO EM NEGOCIAÇÃO 30029828 - FILME CONT 800X65 AP MP 473 C12 429 Fábrica […" at bounding box center [283, 151] width 567 height 243
click at [253, 3] on button "Planejamento" at bounding box center [255, 6] width 33 height 13
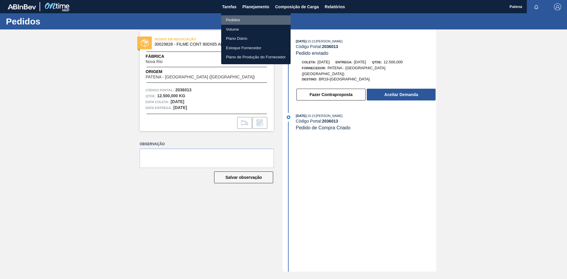
click at [233, 19] on li "Pedidos" at bounding box center [255, 19] width 69 height 9
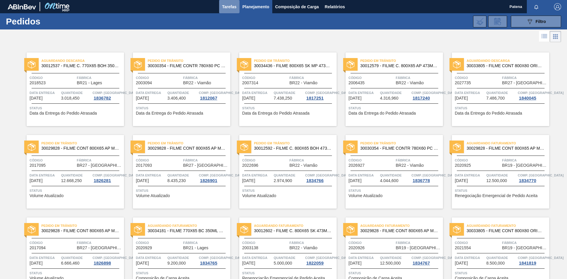
click at [221, 7] on button "Tarefas" at bounding box center [229, 6] width 20 height 13
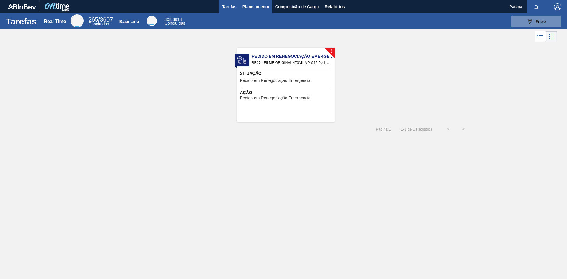
click at [259, 4] on span "Planejamento" at bounding box center [255, 6] width 27 height 7
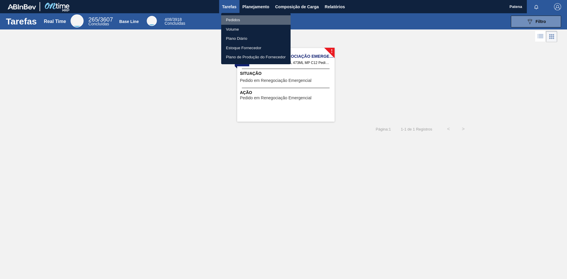
click at [235, 19] on li "Pedidos" at bounding box center [255, 19] width 69 height 9
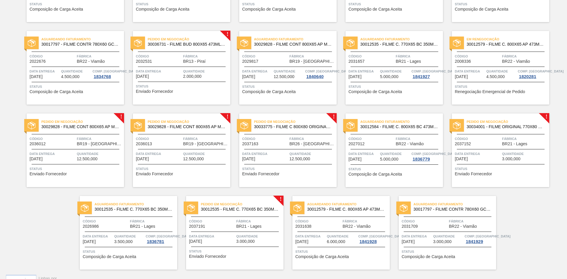
scroll to position [447, 0]
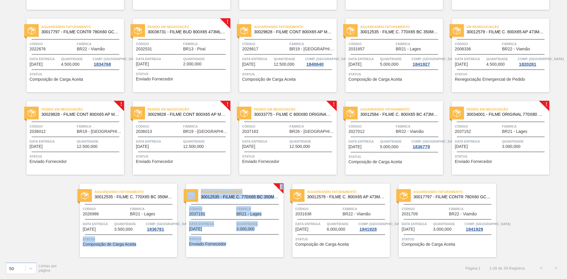
drag, startPoint x: 19, startPoint y: 99, endPoint x: 332, endPoint y: 177, distance: 322.4
click at [462, 205] on div "Aguardando Faturamento 30017797 - FILME CONTR 780X60 GCA ZERO 350ML NIV22 Códig…" at bounding box center [446, 221] width 97 height 74
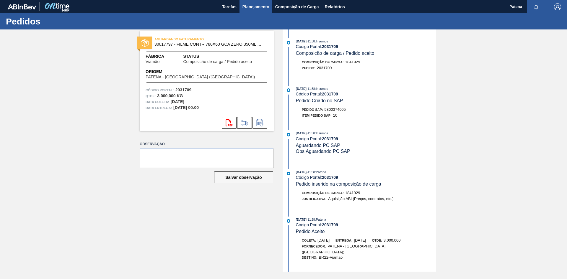
click at [246, 6] on span "Planejamento" at bounding box center [255, 6] width 27 height 7
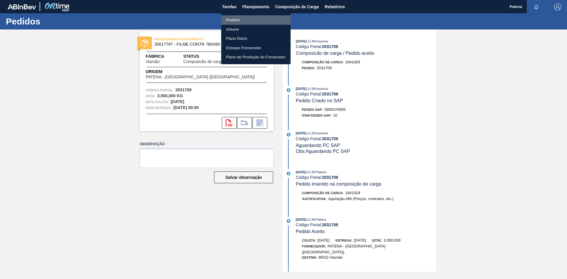
drag, startPoint x: 237, startPoint y: 19, endPoint x: 301, endPoint y: 25, distance: 64.4
click at [237, 18] on li "Pedidos" at bounding box center [255, 19] width 69 height 9
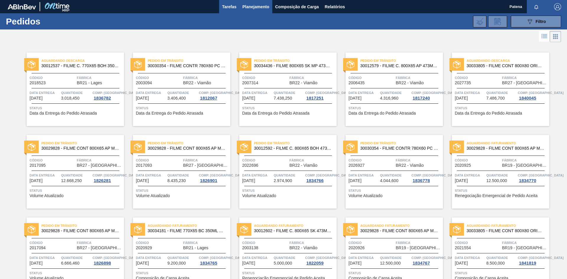
click at [227, 9] on span "Tarefas" at bounding box center [229, 6] width 14 height 7
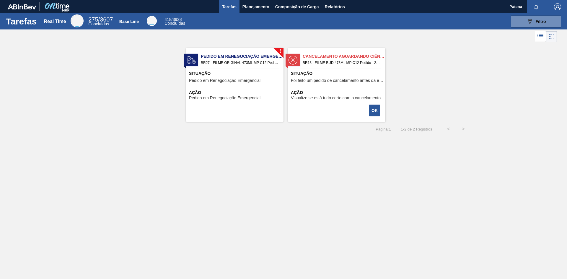
click at [337, 79] on span "Foi feito um pedido de cancelamento antes da etapa de aguardando faturamento" at bounding box center [337, 81] width 93 height 4
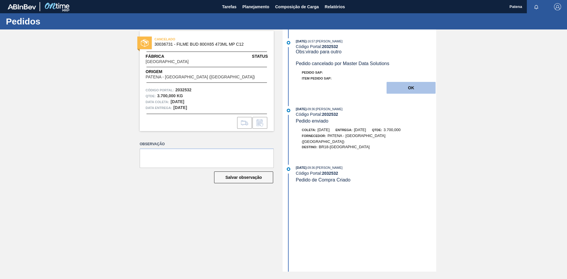
click at [410, 91] on button "OK" at bounding box center [410, 88] width 49 height 12
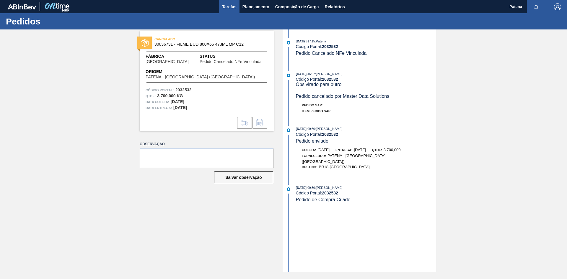
click at [229, 5] on span "Tarefas" at bounding box center [229, 6] width 14 height 7
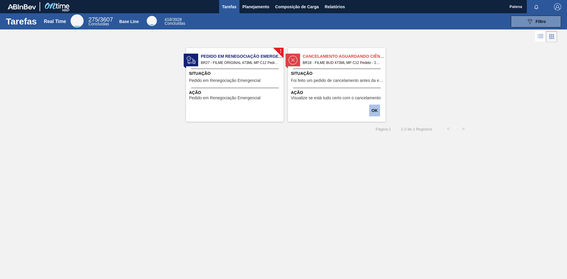
click at [375, 107] on button "OK" at bounding box center [374, 111] width 11 height 12
click at [260, 6] on span "Planejamento" at bounding box center [255, 6] width 27 height 7
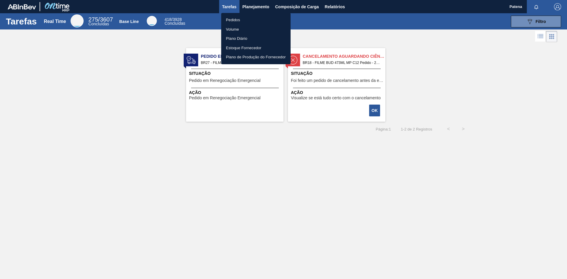
click at [231, 19] on li "Pedidos" at bounding box center [255, 19] width 69 height 9
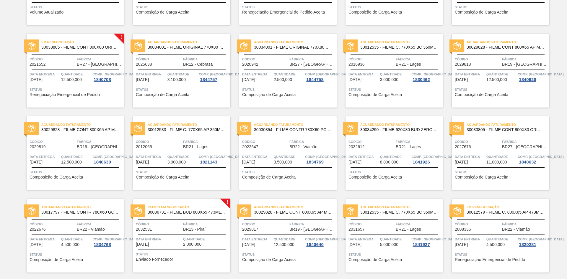
scroll to position [146, 0]
